Goal: Information Seeking & Learning: Learn about a topic

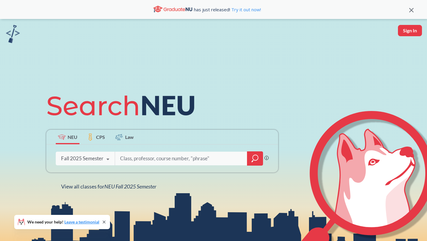
click at [255, 158] on icon "magnifying glass" at bounding box center [255, 158] width 7 height 8
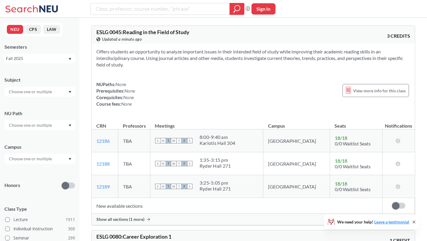
click at [59, 60] on div "Fall 2025" at bounding box center [37, 58] width 62 height 7
click at [67, 50] on div "Semesters" at bounding box center [39, 47] width 71 height 7
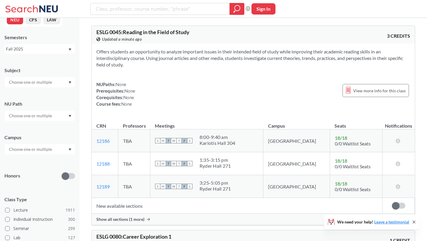
click at [54, 113] on div at bounding box center [39, 116] width 71 height 10
click at [45, 144] on span "Creative Express/Innov" at bounding box center [30, 145] width 44 height 7
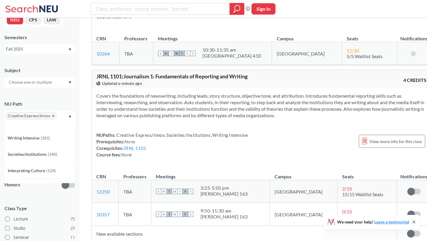
scroll to position [274, 0]
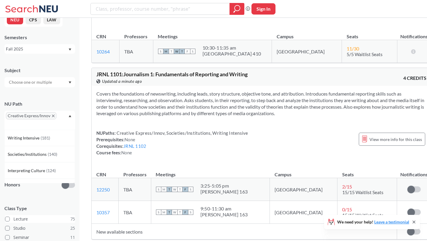
click at [8, 220] on span at bounding box center [7, 219] width 5 height 5
click at [13, 220] on input "Lecture 75" at bounding box center [15, 218] width 5 height 5
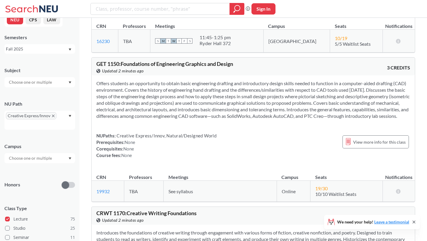
scroll to position [2022, 0]
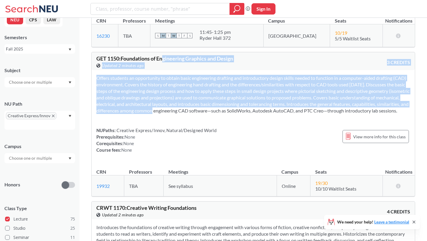
drag, startPoint x: 164, startPoint y: 46, endPoint x: 174, endPoint y: 101, distance: 55.5
click at [174, 101] on div "GET 1150 : Foundations of Engineering Graphics and Design View this course on B…" at bounding box center [253, 124] width 324 height 145
click at [174, 101] on section "Offers students an opportunity to obtain basic engineering drafting and introdu…" at bounding box center [253, 94] width 314 height 39
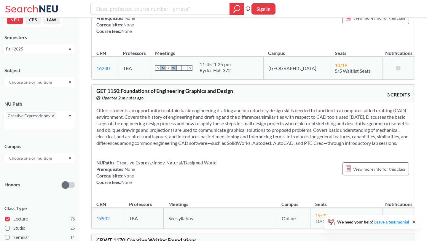
scroll to position [1991, 0]
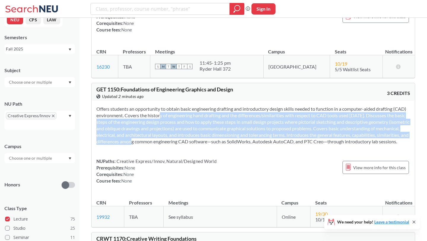
drag, startPoint x: 151, startPoint y: 104, endPoint x: 154, endPoint y: 129, distance: 25.1
click at [154, 129] on section "Offers students an opportunity to obtain basic engineering drafting and introdu…" at bounding box center [253, 125] width 314 height 39
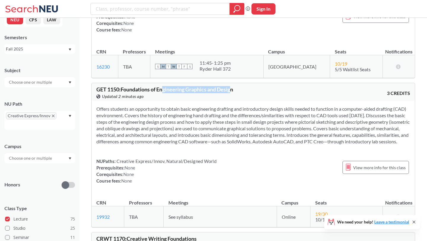
drag, startPoint x: 165, startPoint y: 76, endPoint x: 235, endPoint y: 79, distance: 70.1
click at [233, 86] on span "GET 1150 : Foundations of Engineering Graphics and Design" at bounding box center [164, 89] width 137 height 7
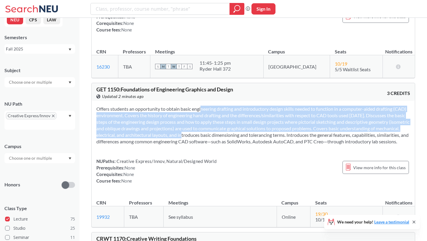
drag, startPoint x: 191, startPoint y: 97, endPoint x: 201, endPoint y: 120, distance: 24.4
click at [201, 120] on section "Offers students an opportunity to obtain basic engineering drafting and introdu…" at bounding box center [253, 125] width 314 height 39
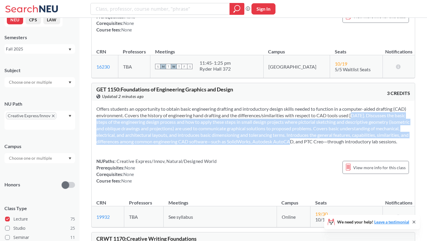
drag, startPoint x: 345, startPoint y: 104, endPoint x: 315, endPoint y: 127, distance: 37.9
click at [315, 127] on section "Offers students an opportunity to obtain basic engineering drafting and introdu…" at bounding box center [253, 125] width 314 height 39
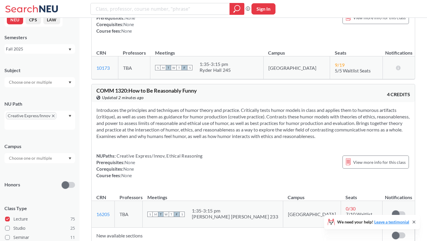
scroll to position [3072, 0]
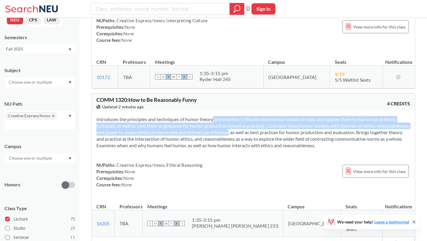
drag, startPoint x: 203, startPoint y: 110, endPoint x: 251, endPoint y: 124, distance: 50.8
click at [251, 124] on section "Introduces the principles and techniques of humor theory and practice. Critical…" at bounding box center [253, 132] width 314 height 33
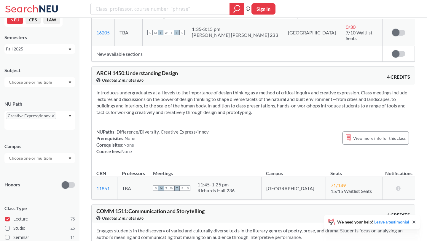
scroll to position [3263, 0]
drag, startPoint x: 290, startPoint y: 75, endPoint x: 300, endPoint y: 98, distance: 25.1
click at [300, 98] on section "Introduces undergraduates at all levels to the importance of design thinking as…" at bounding box center [253, 102] width 314 height 26
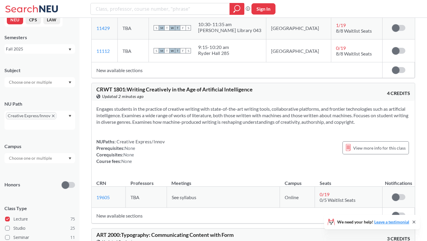
scroll to position [3548, 0]
drag, startPoint x: 174, startPoint y: 75, endPoint x: 183, endPoint y: 82, distance: 10.5
click at [183, 86] on div "CRWT 1801 : Writing Creatively in the Age of Artificial Intelligence View this …" at bounding box center [174, 92] width 157 height 13
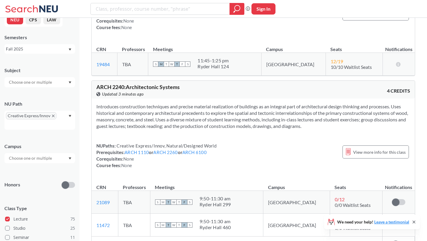
scroll to position [4916, 0]
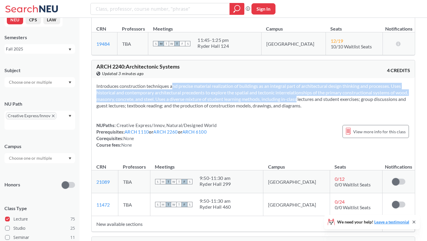
drag, startPoint x: 163, startPoint y: 73, endPoint x: 304, endPoint y: 87, distance: 141.3
click at [304, 87] on section "Introduces construction techniques and precise material realization of building…" at bounding box center [253, 96] width 314 height 26
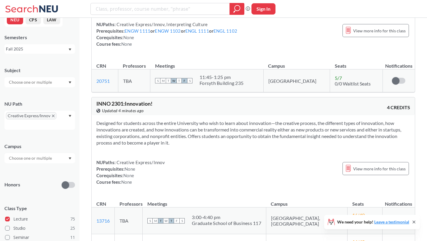
scroll to position [5572, 0]
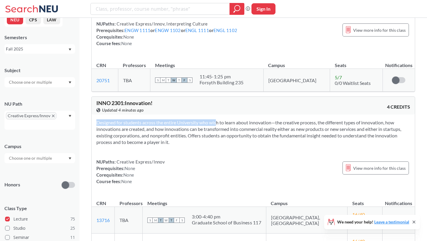
drag, startPoint x: 208, startPoint y: 90, endPoint x: 191, endPoint y: 120, distance: 34.7
click at [191, 120] on div "Designed for students across the entire University who wish to learn about inno…" at bounding box center [253, 155] width 323 height 80
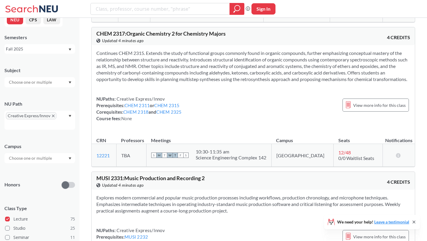
scroll to position [6002, 0]
click at [67, 158] on div at bounding box center [39, 158] width 71 height 10
click at [53, 176] on div "Boston ( 65 )" at bounding box center [39, 171] width 71 height 16
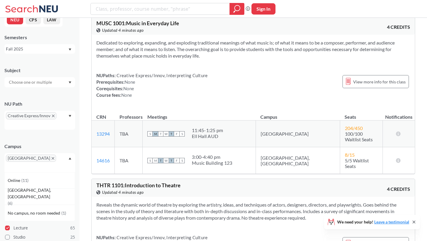
scroll to position [80, 0]
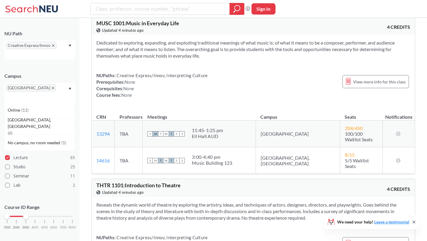
drag, startPoint x: 71, startPoint y: 210, endPoint x: 24, endPoint y: 208, distance: 46.9
click at [24, 214] on div at bounding box center [25, 216] width 5 height 5
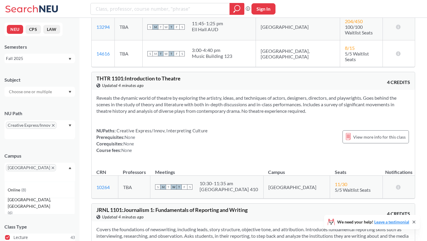
scroll to position [142, 0]
click at [65, 91] on div at bounding box center [39, 92] width 71 height 10
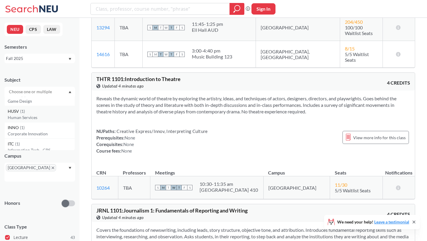
scroll to position [167, 0]
click at [50, 101] on p "Game Design" at bounding box center [41, 104] width 67 height 6
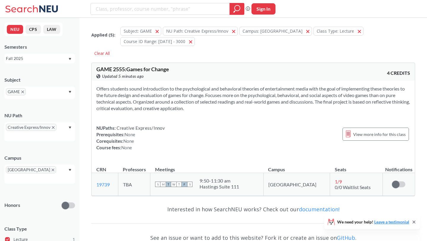
drag, startPoint x: 121, startPoint y: 78, endPoint x: 204, endPoint y: 98, distance: 84.8
click at [204, 98] on section "Offers students sound introduction to the psychological and behavioral theories…" at bounding box center [253, 98] width 314 height 26
click at [24, 92] on span "GAME" at bounding box center [16, 91] width 20 height 7
click at [71, 93] on div "GAME" at bounding box center [39, 93] width 71 height 12
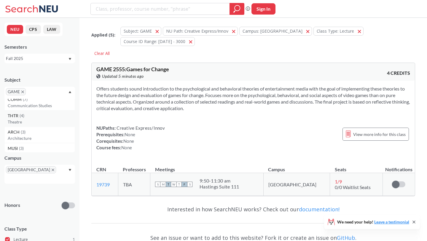
scroll to position [23, 0]
click at [22, 91] on icon "X to remove pill" at bounding box center [22, 92] width 3 height 3
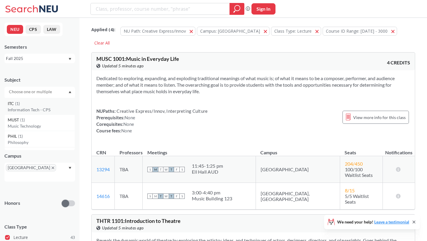
scroll to position [212, 0]
click at [38, 105] on div "ITC ( 1 )" at bounding box center [41, 102] width 67 height 7
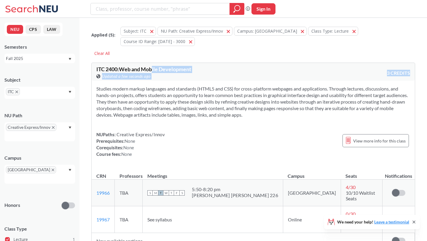
drag, startPoint x: 153, startPoint y: 59, endPoint x: 264, endPoint y: 109, distance: 121.5
click at [264, 109] on div "ITC 2400 : Web and Mobile Development View this course on Banner. Updated a few…" at bounding box center [253, 156] width 324 height 186
click at [264, 109] on div "Studies modern markup languages and standards (HTML5 and CSS) for cross-platfor…" at bounding box center [253, 124] width 323 height 86
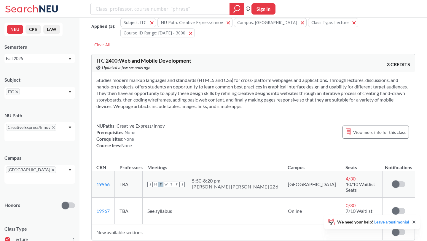
scroll to position [8, 0]
drag, startPoint x: 97, startPoint y: 51, endPoint x: 196, endPoint y: 51, distance: 98.8
click at [196, 58] on div "ITC 2400 : Web and Mobile Development View this course on Banner. Updated a few…" at bounding box center [174, 64] width 157 height 13
copy span "ITC 2400 : Web and Mobile Development"
click at [122, 94] on section "Studies modern markup languages and standards (HTML5 and CSS) for cross-platfor…" at bounding box center [253, 93] width 314 height 33
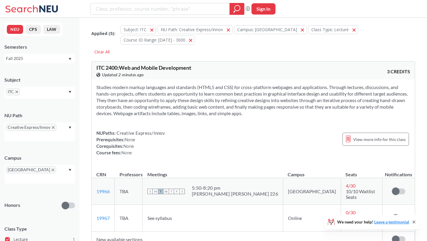
scroll to position [0, 0]
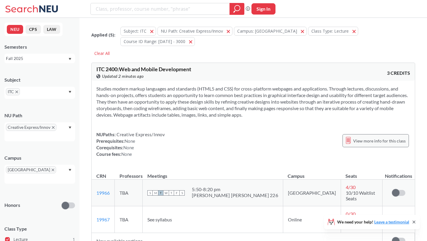
click at [377, 137] on span "View more info for this class" at bounding box center [379, 140] width 53 height 7
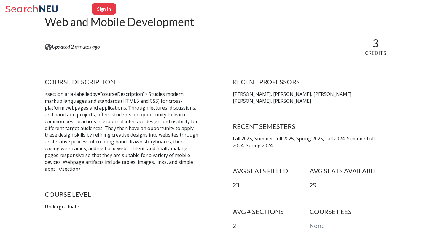
scroll to position [73, 0]
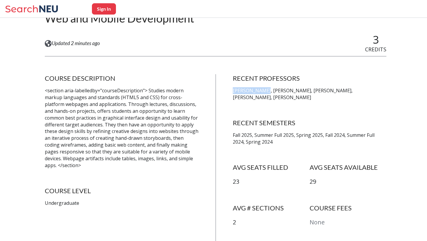
drag, startPoint x: 233, startPoint y: 91, endPoint x: 266, endPoint y: 91, distance: 33.2
click at [266, 91] on p "[PERSON_NAME], [PERSON_NAME], [PERSON_NAME], [PERSON_NAME], [PERSON_NAME]" at bounding box center [310, 94] width 154 height 14
copy p "[PERSON_NAME]"
drag, startPoint x: 269, startPoint y: 90, endPoint x: 299, endPoint y: 91, distance: 29.4
click at [299, 91] on p "[PERSON_NAME], [PERSON_NAME], [PERSON_NAME], [PERSON_NAME], [PERSON_NAME]" at bounding box center [310, 94] width 154 height 14
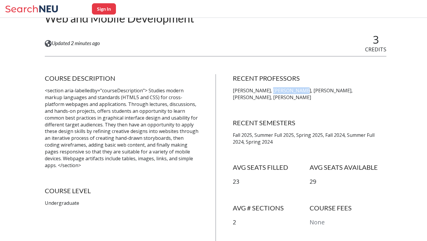
copy p "[PERSON_NAME]"
drag, startPoint x: 301, startPoint y: 91, endPoint x: 331, endPoint y: 91, distance: 30.3
click at [331, 91] on p "[PERSON_NAME], [PERSON_NAME], [PERSON_NAME], [PERSON_NAME], [PERSON_NAME]" at bounding box center [310, 94] width 154 height 14
copy p "[PERSON_NAME]"
click at [337, 91] on p "[PERSON_NAME], [PERSON_NAME], [PERSON_NAME], [PERSON_NAME], [PERSON_NAME]" at bounding box center [310, 94] width 154 height 14
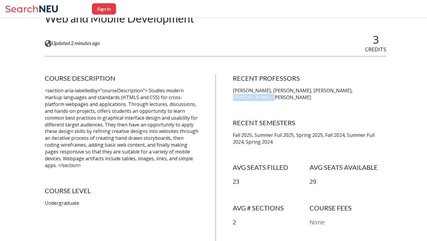
drag, startPoint x: 335, startPoint y: 91, endPoint x: 369, endPoint y: 91, distance: 33.5
click at [369, 91] on p "[PERSON_NAME], [PERSON_NAME], [PERSON_NAME], [PERSON_NAME], [PERSON_NAME]" at bounding box center [310, 94] width 154 height 14
copy p "[PERSON_NAME]"
drag, startPoint x: 372, startPoint y: 92, endPoint x: 303, endPoint y: 99, distance: 68.9
click at [303, 99] on p "[PERSON_NAME], [PERSON_NAME], [PERSON_NAME], [PERSON_NAME], [PERSON_NAME]" at bounding box center [310, 94] width 154 height 14
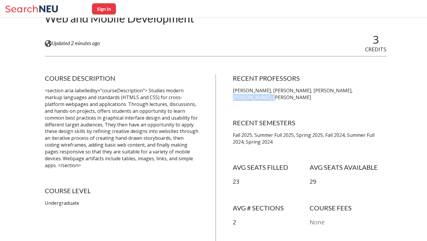
copy p "[PERSON_NAME]"
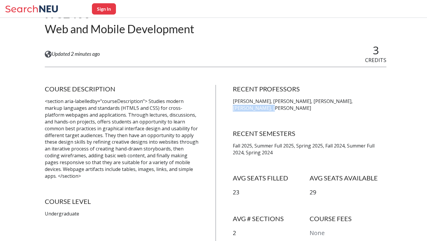
scroll to position [61, 0]
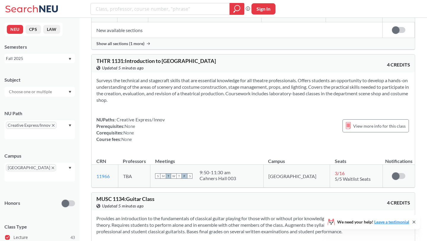
scroll to position [1451, 0]
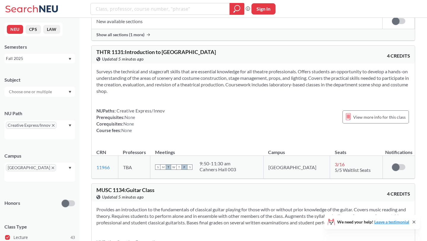
click at [69, 91] on div at bounding box center [39, 92] width 71 height 10
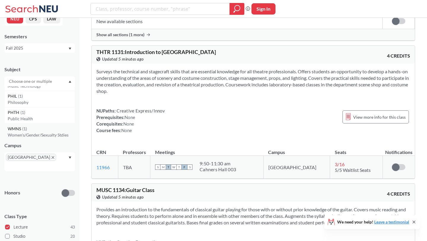
scroll to position [239, 0]
click at [44, 133] on div "WMNS ( 1 )" at bounding box center [41, 130] width 67 height 7
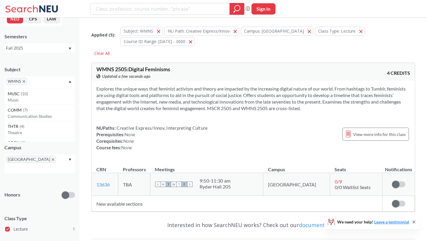
click at [25, 82] on icon "X to remove pill" at bounding box center [24, 81] width 3 height 3
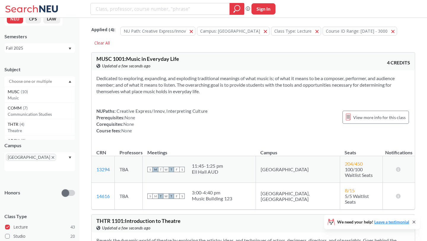
click at [69, 82] on icon "Dropdown arrow" at bounding box center [70, 81] width 3 height 2
click at [70, 81] on icon "Dropdown arrow" at bounding box center [70, 81] width 3 height 2
click at [41, 102] on div "INNO ( 1 )" at bounding box center [41, 99] width 67 height 7
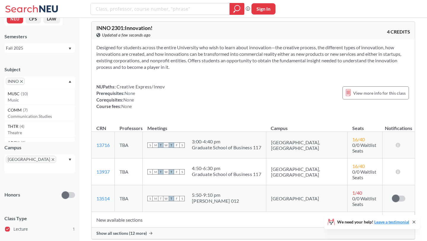
scroll to position [41, 0]
drag, startPoint x: 330, startPoint y: 177, endPoint x: 342, endPoint y: 177, distance: 11.9
click at [348, 185] on td "1 / 40 0/0 Waitlist Seats" at bounding box center [365, 198] width 35 height 27
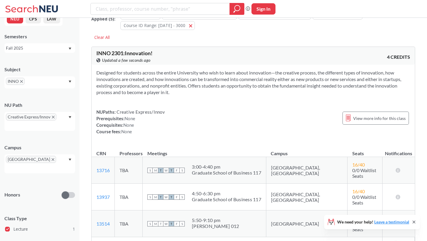
scroll to position [13, 0]
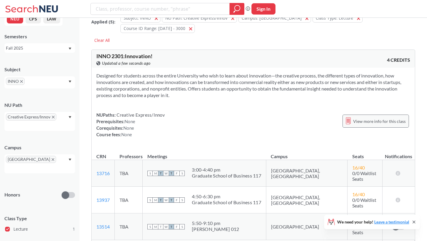
click at [362, 118] on span "View more info for this class" at bounding box center [379, 121] width 53 height 7
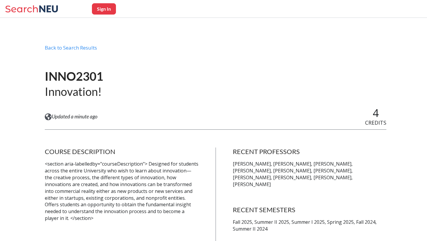
drag, startPoint x: 233, startPoint y: 164, endPoint x: 280, endPoint y: 179, distance: 49.9
click at [280, 179] on p "[PERSON_NAME], [PERSON_NAME], [PERSON_NAME], [PERSON_NAME], [PERSON_NAME], [PER…" at bounding box center [310, 174] width 154 height 27
click at [250, 150] on h4 "RECENT PROFESSORS" at bounding box center [310, 151] width 154 height 8
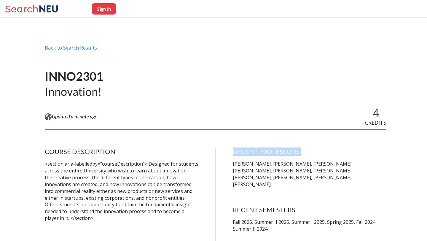
click at [250, 150] on h4 "RECENT PROFESSORS" at bounding box center [310, 151] width 154 height 8
click at [250, 164] on p "[PERSON_NAME], [PERSON_NAME], [PERSON_NAME], [PERSON_NAME], [PERSON_NAME], [PER…" at bounding box center [310, 174] width 154 height 27
click at [276, 162] on p "[PERSON_NAME], [PERSON_NAME], [PERSON_NAME], [PERSON_NAME], [PERSON_NAME], [PER…" at bounding box center [310, 174] width 154 height 27
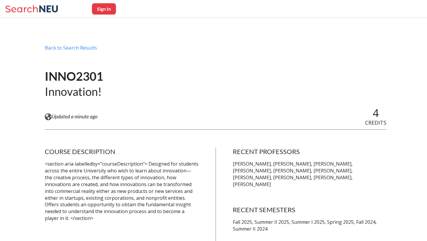
click at [321, 164] on p "[PERSON_NAME], [PERSON_NAME], [PERSON_NAME], [PERSON_NAME], [PERSON_NAME], [PER…" at bounding box center [310, 174] width 154 height 27
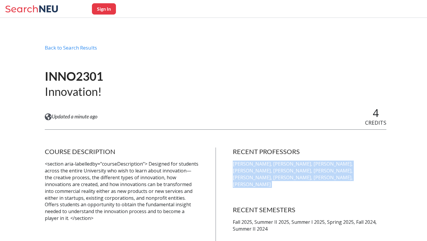
click at [321, 164] on p "[PERSON_NAME], [PERSON_NAME], [PERSON_NAME], [PERSON_NAME], [PERSON_NAME], [PER…" at bounding box center [310, 174] width 154 height 27
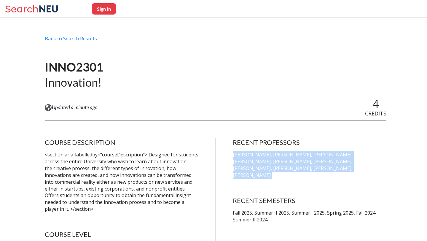
click at [321, 164] on p "[PERSON_NAME], [PERSON_NAME], [PERSON_NAME], [PERSON_NAME], [PERSON_NAME], [PER…" at bounding box center [310, 164] width 154 height 27
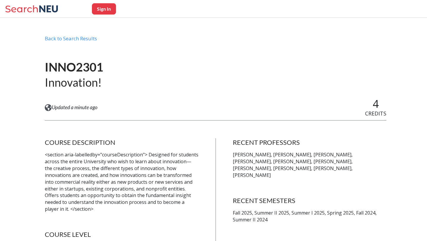
scroll to position [0, 0]
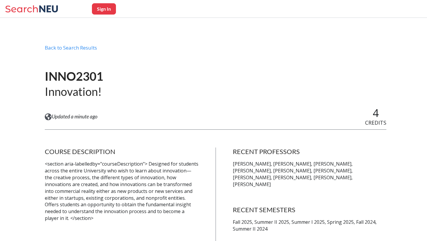
click at [43, 14] on icon at bounding box center [32, 9] width 55 height 12
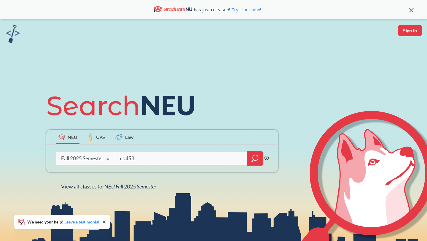
type input "cs 4530"
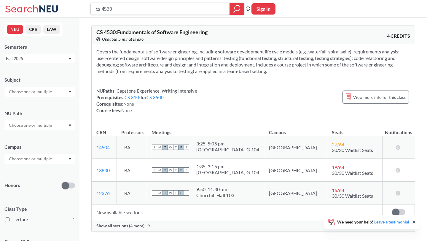
click at [150, 12] on input "cs 4530" at bounding box center [160, 9] width 130 height 10
type input "m"
type input "fina 4460"
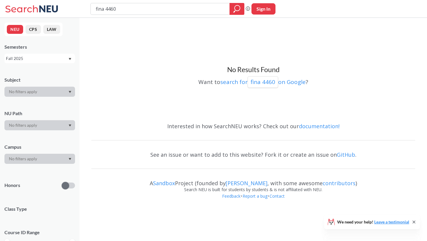
drag, startPoint x: 122, startPoint y: 10, endPoint x: 85, endPoint y: 4, distance: 37.6
click at [85, 4] on div "fina 4460 Phrase search guarantees the exact search appears in the results. Ex.…" at bounding box center [213, 9] width 427 height 18
type input "FINA 4460"
click at [258, 83] on p "FINA 4460" at bounding box center [263, 82] width 27 height 8
click at [188, 9] on input "FINA 4460" at bounding box center [160, 9] width 130 height 10
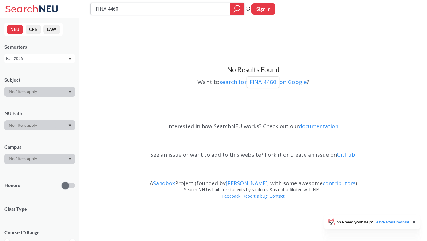
click at [188, 9] on input "FINA 4460" at bounding box center [160, 9] width 130 height 10
type input "computer systems"
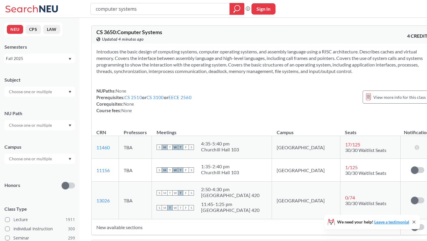
drag, startPoint x: 182, startPoint y: 53, endPoint x: 194, endPoint y: 74, distance: 24.4
click at [194, 74] on section "Introduces the basic design of computing systems, computer operating systems, a…" at bounding box center [263, 61] width 334 height 26
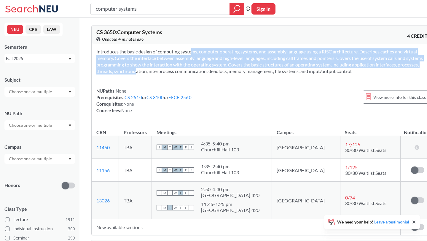
click at [194, 74] on section "Introduces the basic design of computing systems, computer operating systems, a…" at bounding box center [263, 61] width 334 height 26
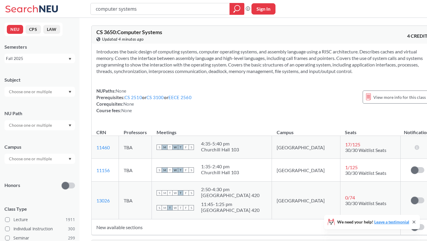
drag, startPoint x: 204, startPoint y: 66, endPoint x: 203, endPoint y: 77, distance: 10.1
click at [203, 74] on section "Introduces the basic design of computing systems, computer operating systems, a…" at bounding box center [263, 61] width 334 height 26
click at [170, 11] on input "computer systems" at bounding box center [160, 9] width 130 height 10
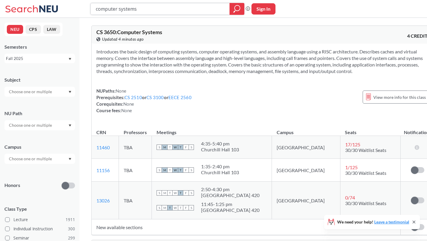
click at [170, 11] on input "computer systems" at bounding box center [160, 9] width 130 height 10
type input "network fundamentals"
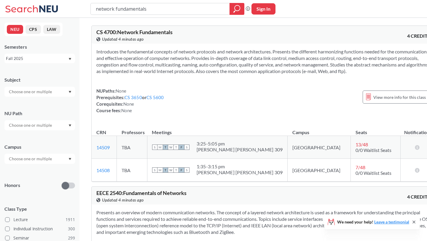
drag, startPoint x: 178, startPoint y: 52, endPoint x: 183, endPoint y: 73, distance: 21.6
click at [183, 73] on section "Introduces the fundamental concepts of network protocols and network architectu…" at bounding box center [263, 61] width 334 height 26
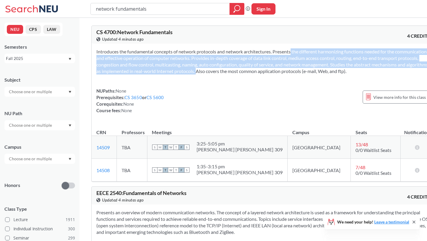
drag, startPoint x: 283, startPoint y: 50, endPoint x: 266, endPoint y: 73, distance: 28.4
click at [266, 73] on section "Introduces the fundamental concepts of network protocols and network architectu…" at bounding box center [263, 61] width 334 height 26
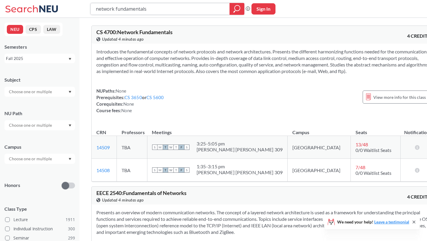
click at [169, 9] on input "network fundamentals" at bounding box center [160, 9] width 130 height 10
type input "distributed systems"
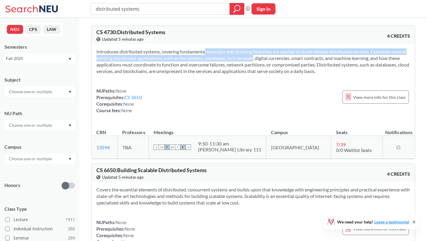
drag, startPoint x: 193, startPoint y: 51, endPoint x: 245, endPoint y: 61, distance: 52.9
click at [245, 61] on section "Introduces distributed systems, covering fundamental concepts and showing how t…" at bounding box center [253, 61] width 314 height 26
drag, startPoint x: 316, startPoint y: 56, endPoint x: 333, endPoint y: 72, distance: 22.7
click at [333, 72] on section "Introduces distributed systems, covering fundamental concepts and showing how t…" at bounding box center [253, 61] width 314 height 26
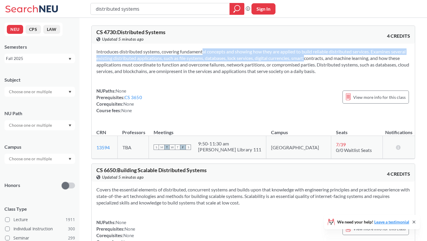
drag, startPoint x: 190, startPoint y: 50, endPoint x: 297, endPoint y: 56, distance: 107.0
click at [297, 56] on section "Introduces distributed systems, covering fundamental concepts and showing how t…" at bounding box center [253, 61] width 314 height 26
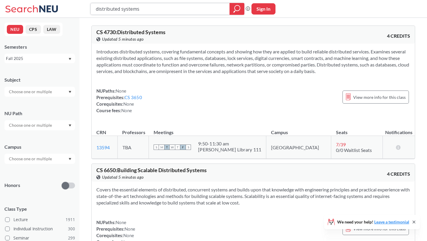
click at [154, 9] on input "distributed systems" at bounding box center [160, 9] width 130 height 10
type input "large scale information storage and retrieval"
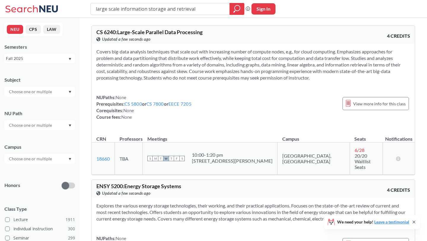
drag, startPoint x: 172, startPoint y: 51, endPoint x: 320, endPoint y: 80, distance: 151.1
click at [320, 80] on section "Covers big-data analysis techniques that scale out with increasing number of co…" at bounding box center [253, 64] width 314 height 33
click at [140, 105] on link "CS 5800" at bounding box center [134, 103] width 18 height 5
type input "distributed systems"
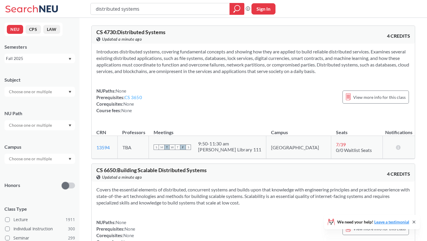
click at [131, 98] on link "CS 3650" at bounding box center [134, 97] width 18 height 5
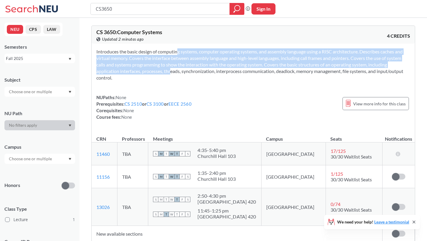
drag, startPoint x: 168, startPoint y: 50, endPoint x: 163, endPoint y: 74, distance: 24.0
click at [163, 74] on section "Introduces the basic design of computing systems, computer operating systems, a…" at bounding box center [253, 64] width 314 height 33
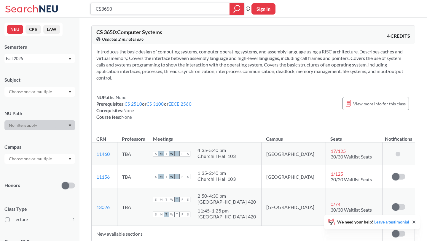
drag, startPoint x: 118, startPoint y: 7, endPoint x: 89, endPoint y: 7, distance: 29.1
click at [89, 7] on div "CS3650 Phrase search guarantees the exact search appears in the results. Ex. If…" at bounding box center [213, 9] width 427 height 18
type input "cs 4700"
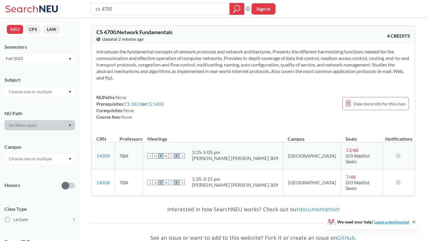
drag, startPoint x: 147, startPoint y: 7, endPoint x: 86, endPoint y: 7, distance: 60.2
click at [86, 7] on div "cs 4700 Phrase search guarantees the exact search appears in the results. Ex. I…" at bounding box center [213, 9] width 427 height 18
type input "cs 4730"
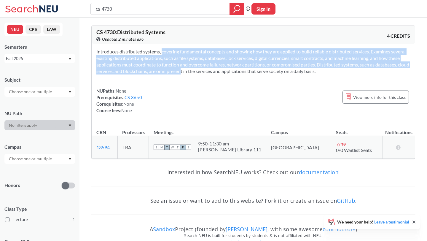
drag, startPoint x: 151, startPoint y: 52, endPoint x: 183, endPoint y: 70, distance: 36.8
click at [183, 70] on section "Introduces distributed systems, covering fundamental concepts and showing how t…" at bounding box center [253, 61] width 314 height 26
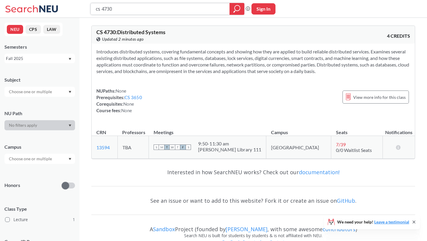
click at [163, 6] on input "cs 4730" at bounding box center [160, 9] width 130 height 10
type input "cs 4300"
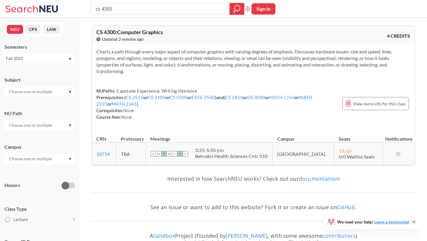
click at [291, 96] on link "MATH 1260" at bounding box center [282, 97] width 25 height 5
click at [97, 9] on input "cs 4300" at bounding box center [160, 9] width 130 height 10
type input "ds 4300"
click at [233, 10] on div at bounding box center [237, 9] width 15 height 12
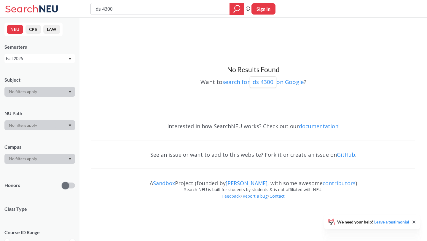
click at [180, 8] on input "ds 4300" at bounding box center [160, 9] width 130 height 10
click at [262, 82] on p "ds 4300" at bounding box center [263, 82] width 21 height 8
click at [186, 10] on input "ds 4300" at bounding box center [160, 9] width 130 height 10
